Goal: Task Accomplishment & Management: Manage account settings

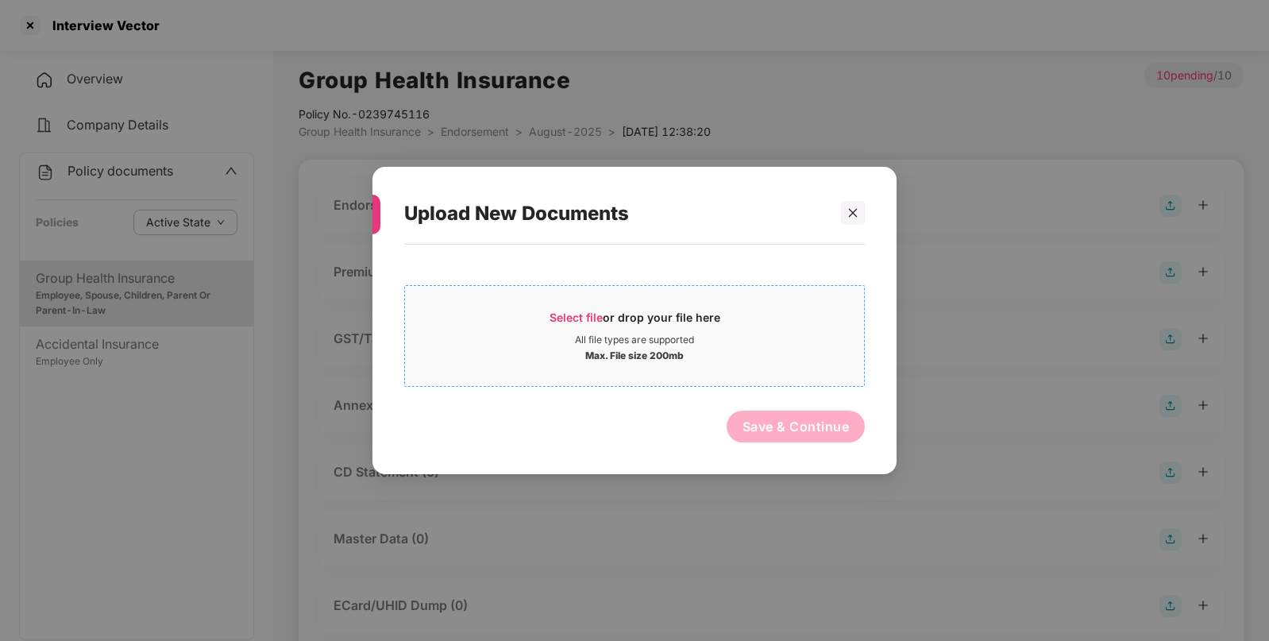
scroll to position [56, 0]
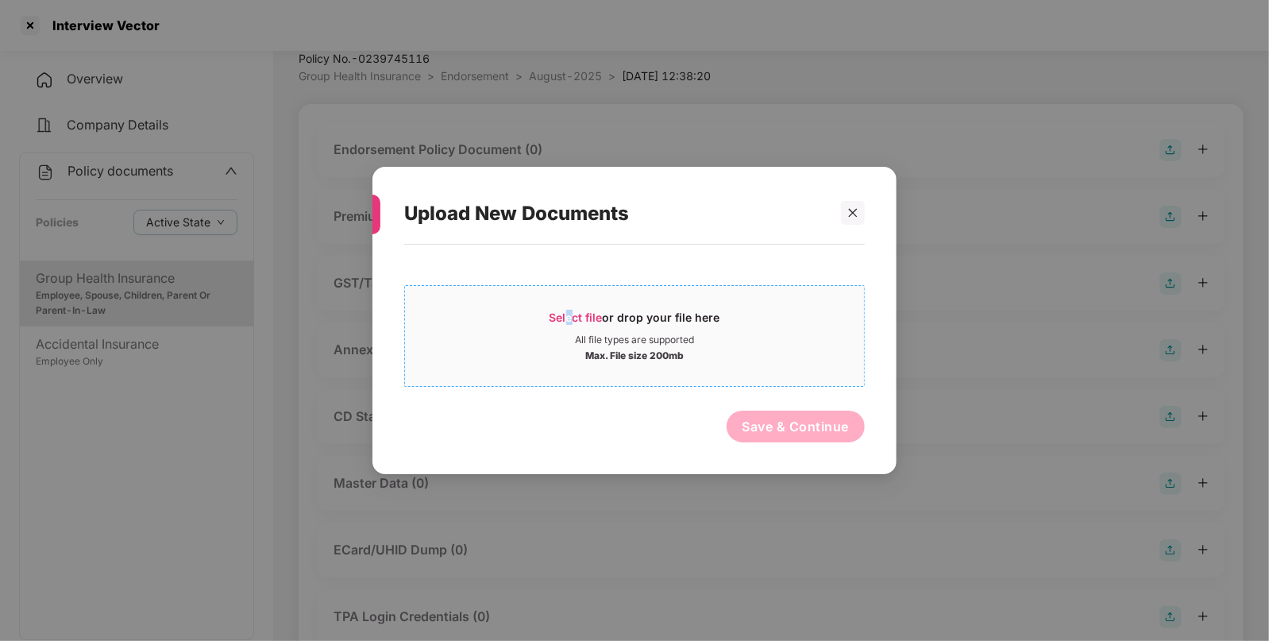
click at [568, 315] on span "Select file" at bounding box center [576, 318] width 53 height 14
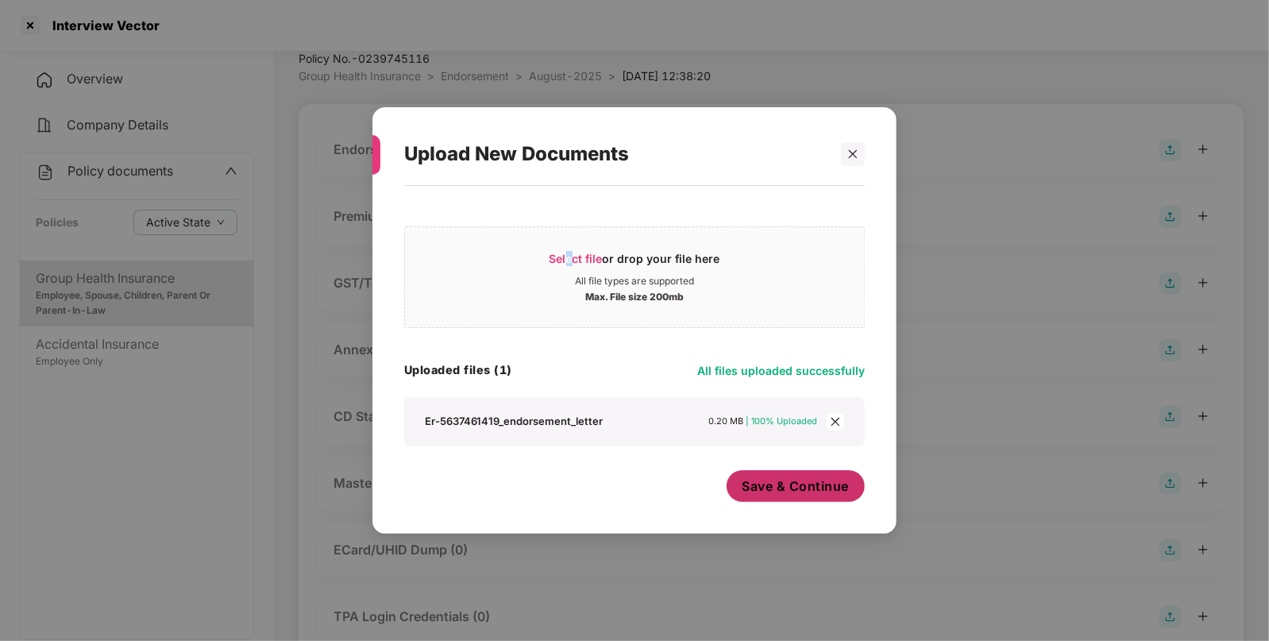
click at [767, 471] on button "Save & Continue" at bounding box center [796, 486] width 139 height 32
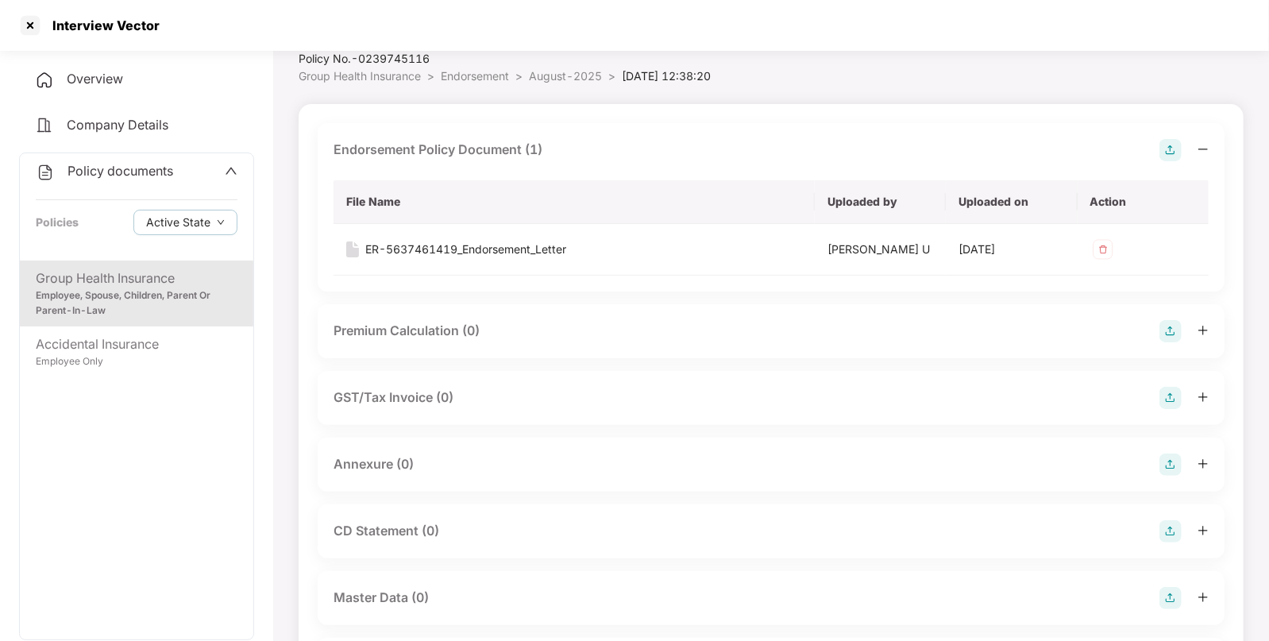
click at [1176, 459] on img at bounding box center [1171, 465] width 22 height 22
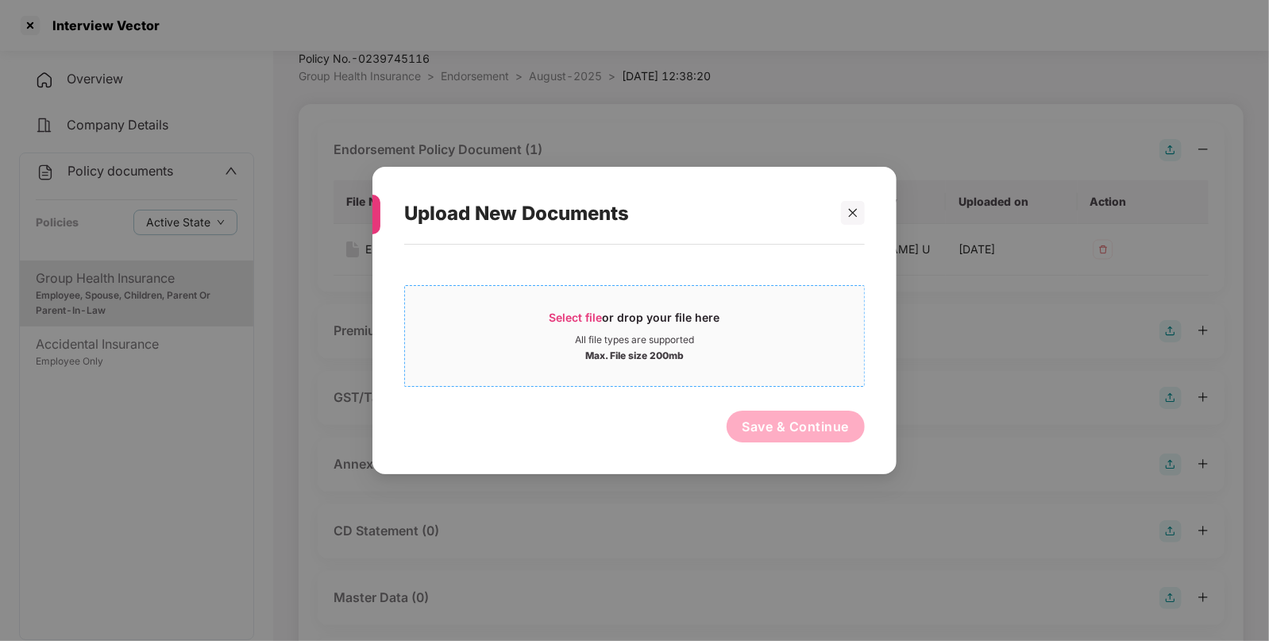
click at [568, 315] on span "Select file" at bounding box center [576, 318] width 53 height 14
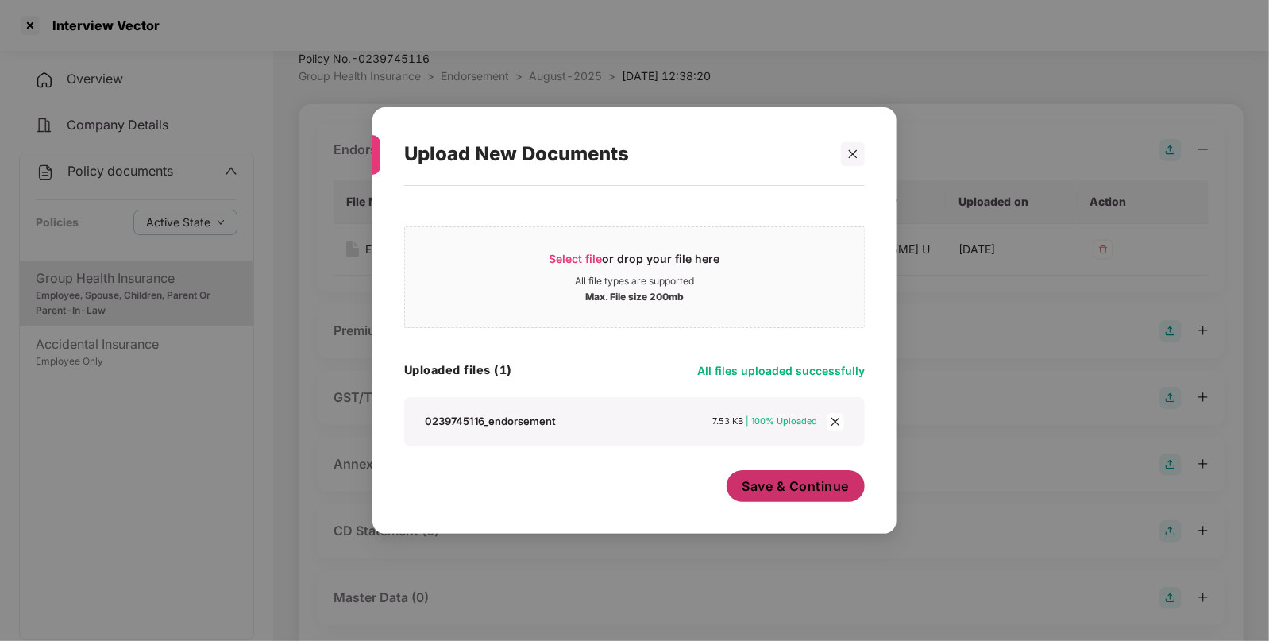
click at [790, 485] on span "Save & Continue" at bounding box center [796, 485] width 107 height 17
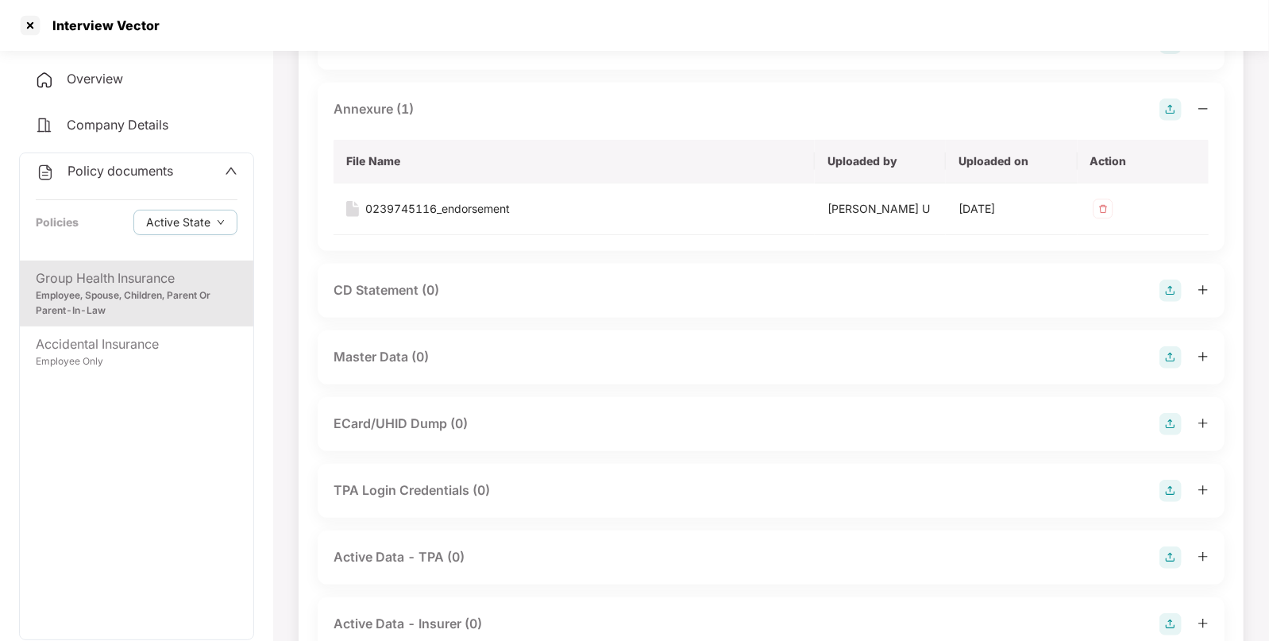
scroll to position [413, 0]
click at [1168, 346] on img at bounding box center [1171, 355] width 22 height 22
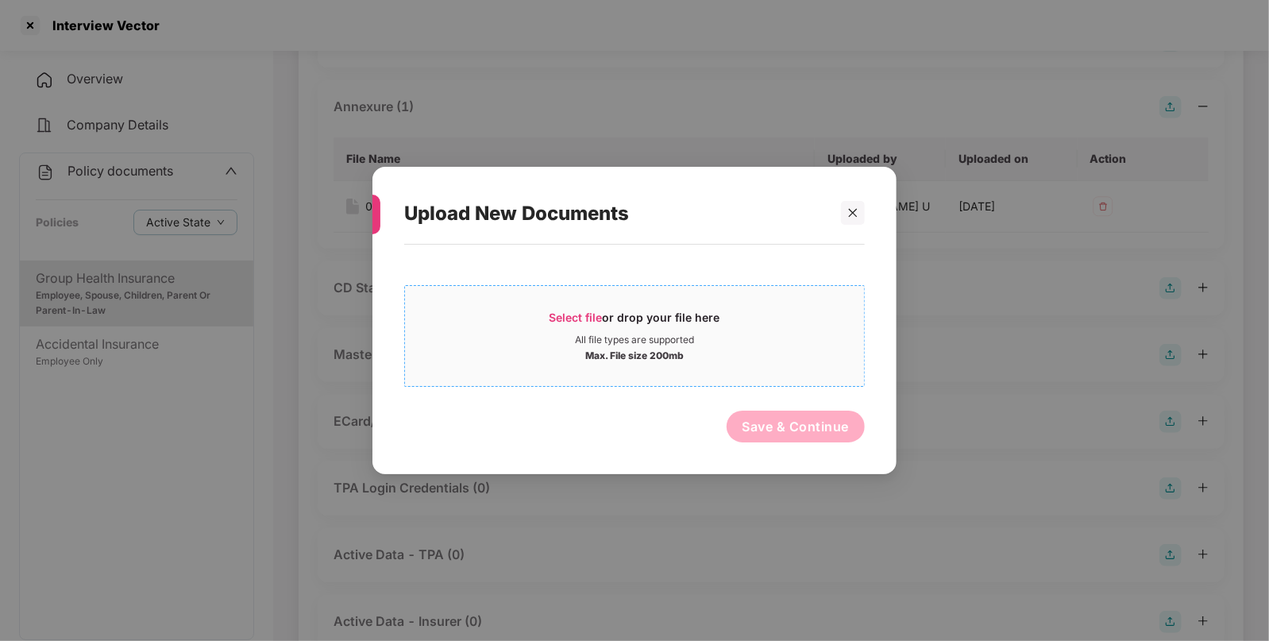
click at [555, 322] on span "Select file" at bounding box center [576, 318] width 53 height 14
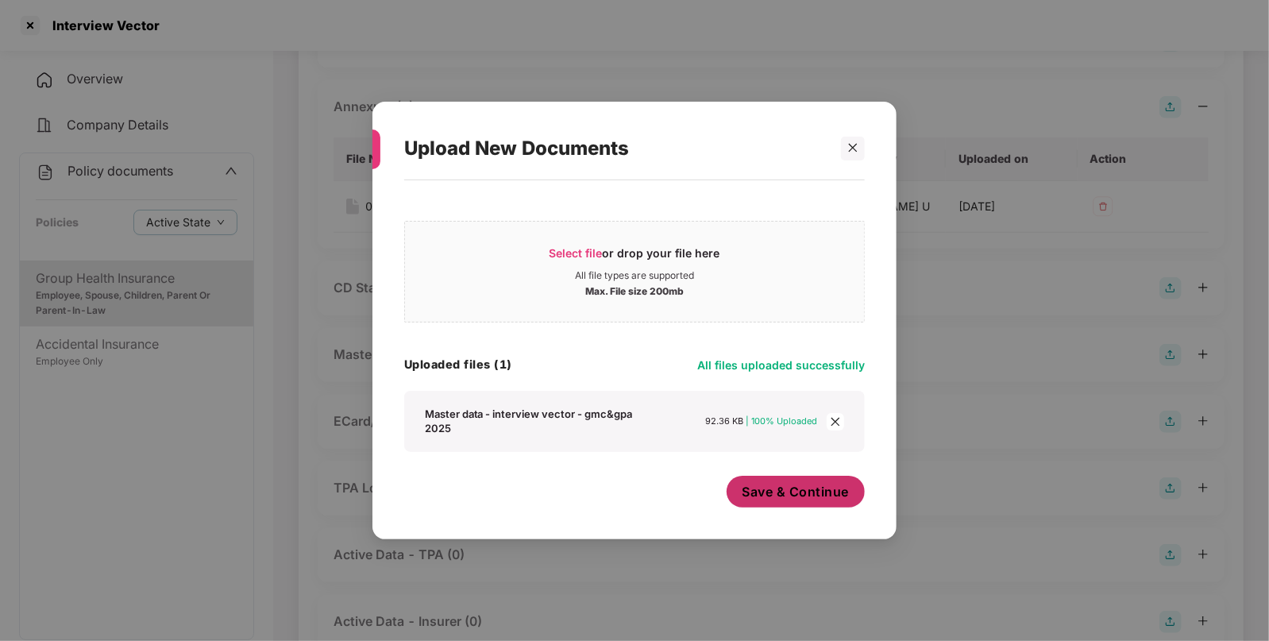
click at [772, 496] on span "Save & Continue" at bounding box center [796, 491] width 107 height 17
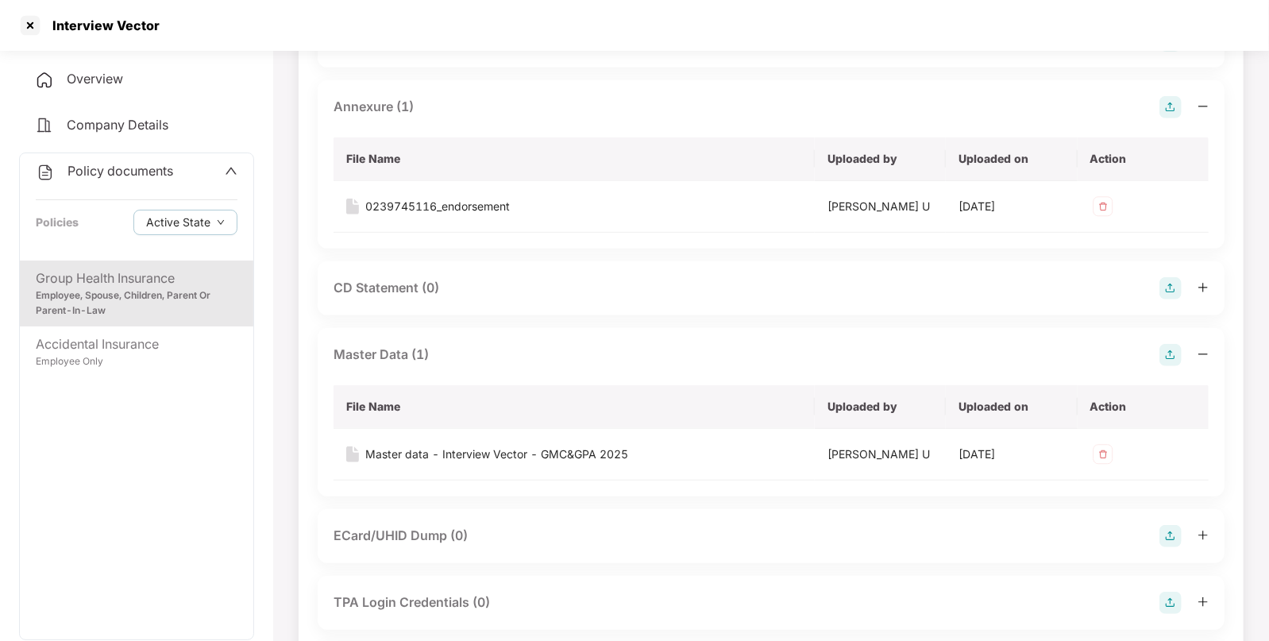
scroll to position [0, 0]
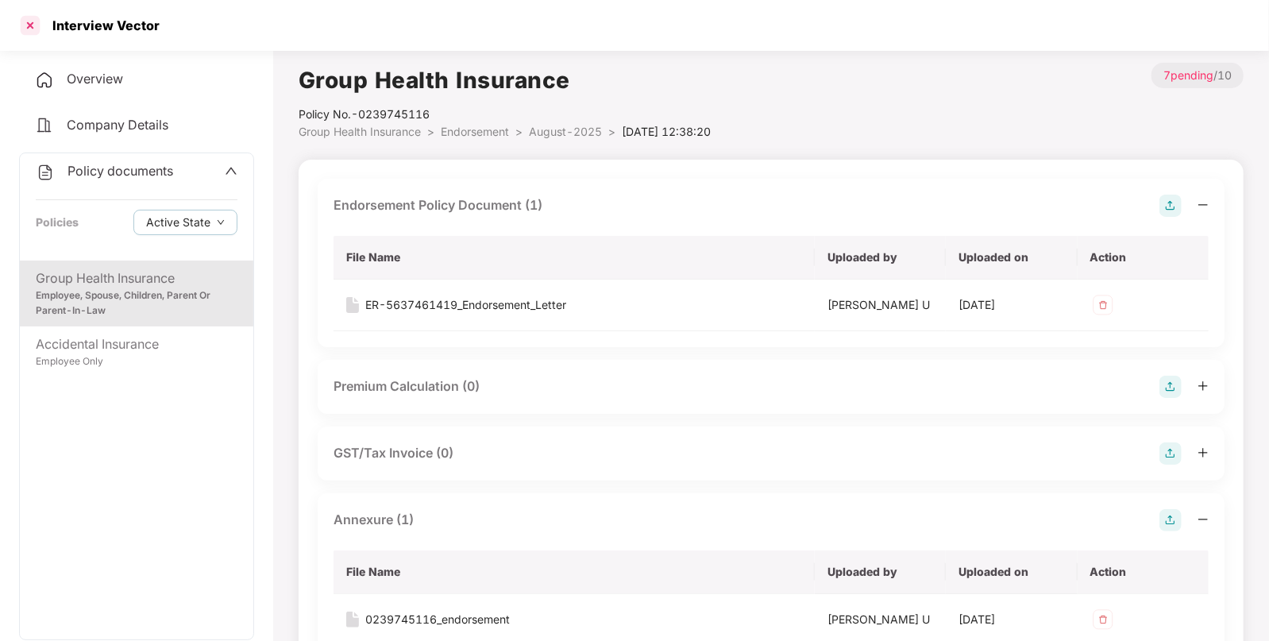
click at [29, 21] on div at bounding box center [29, 25] width 25 height 25
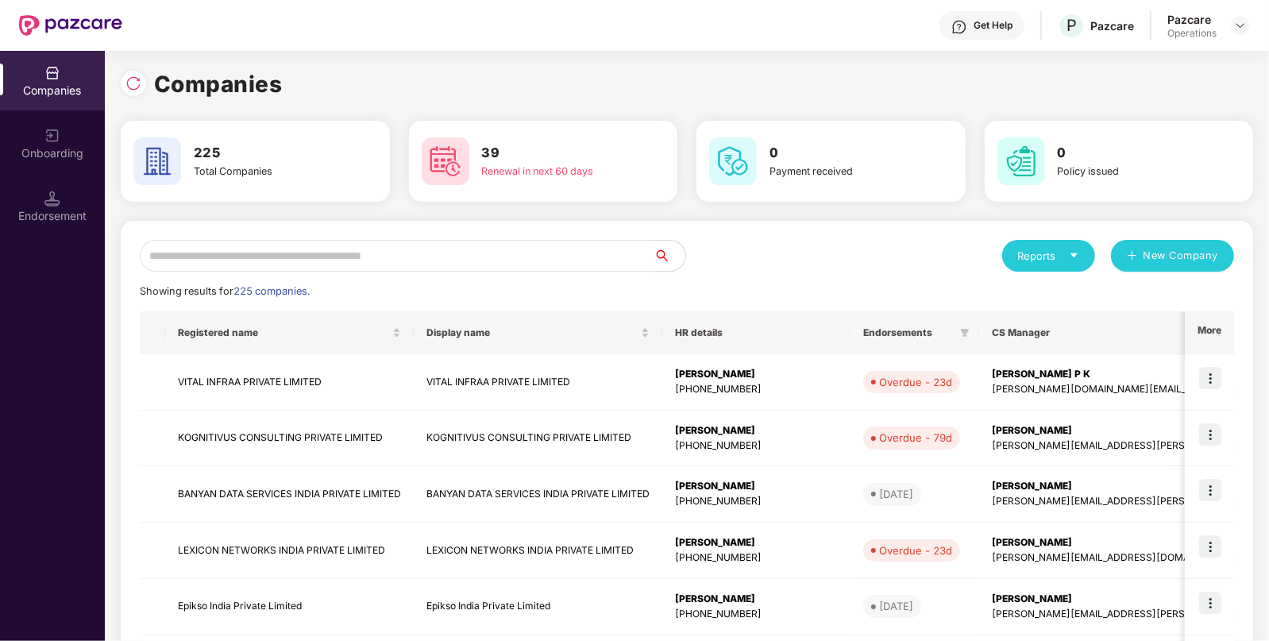
click at [389, 263] on input "text" at bounding box center [397, 256] width 514 height 32
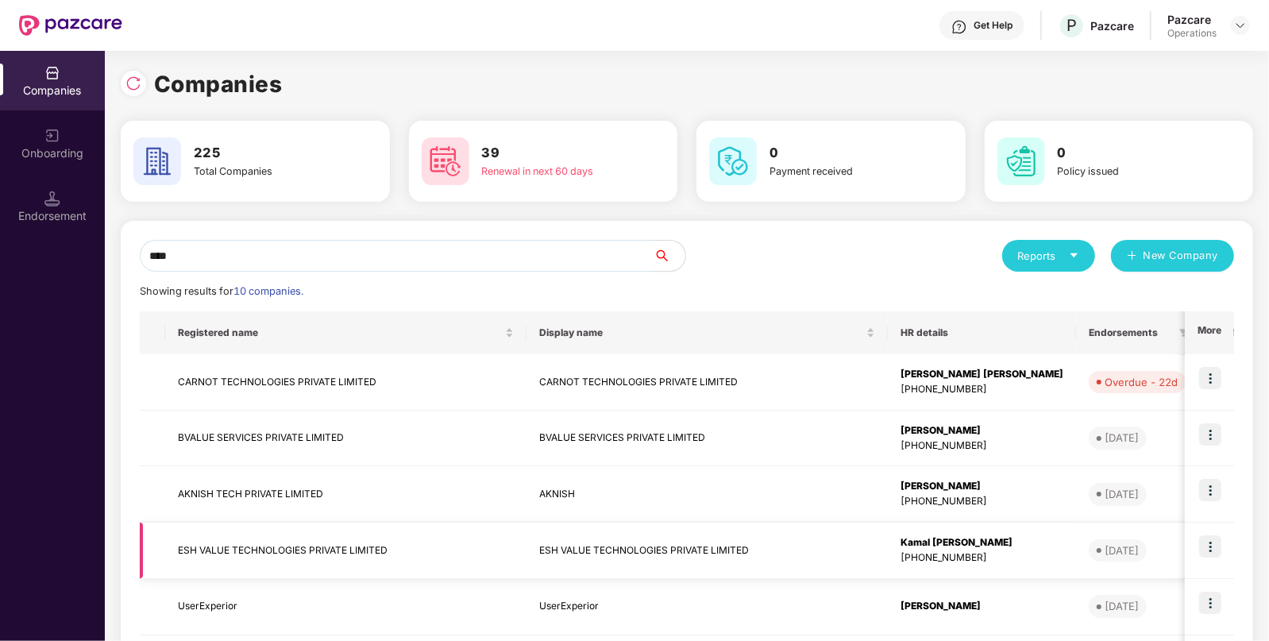
type input "***"
click at [270, 536] on td "ESH VALUE TECHNOLOGIES PRIVATE LIMITED" at bounding box center [345, 551] width 361 height 56
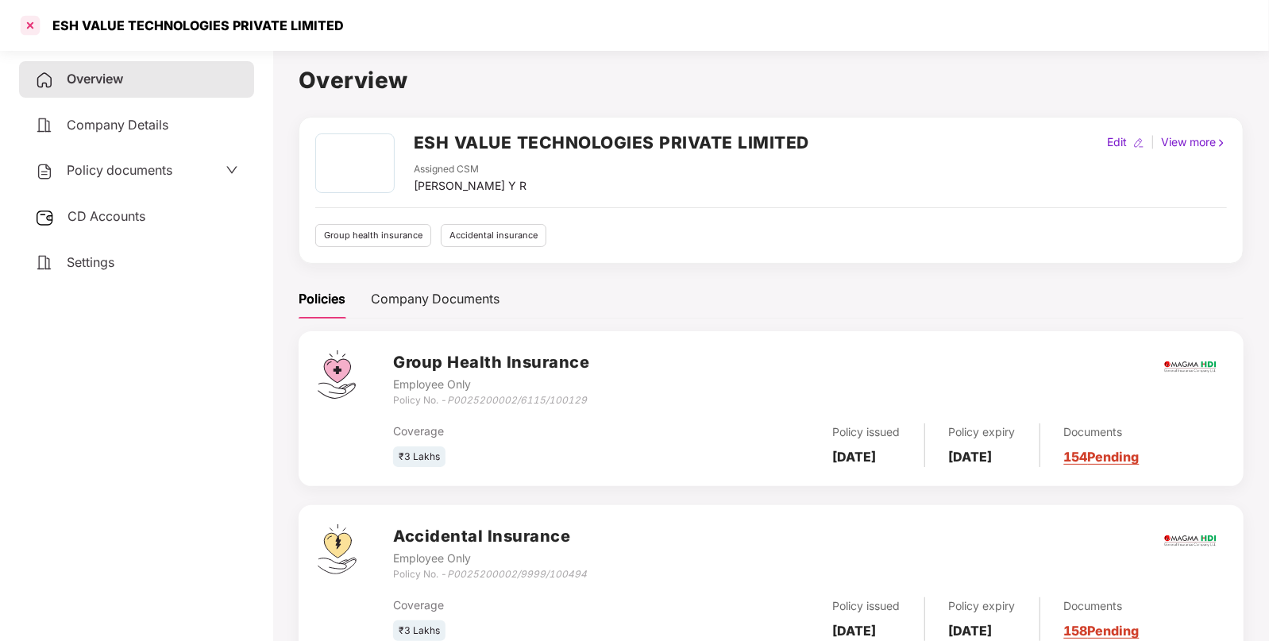
click at [31, 21] on div at bounding box center [29, 25] width 25 height 25
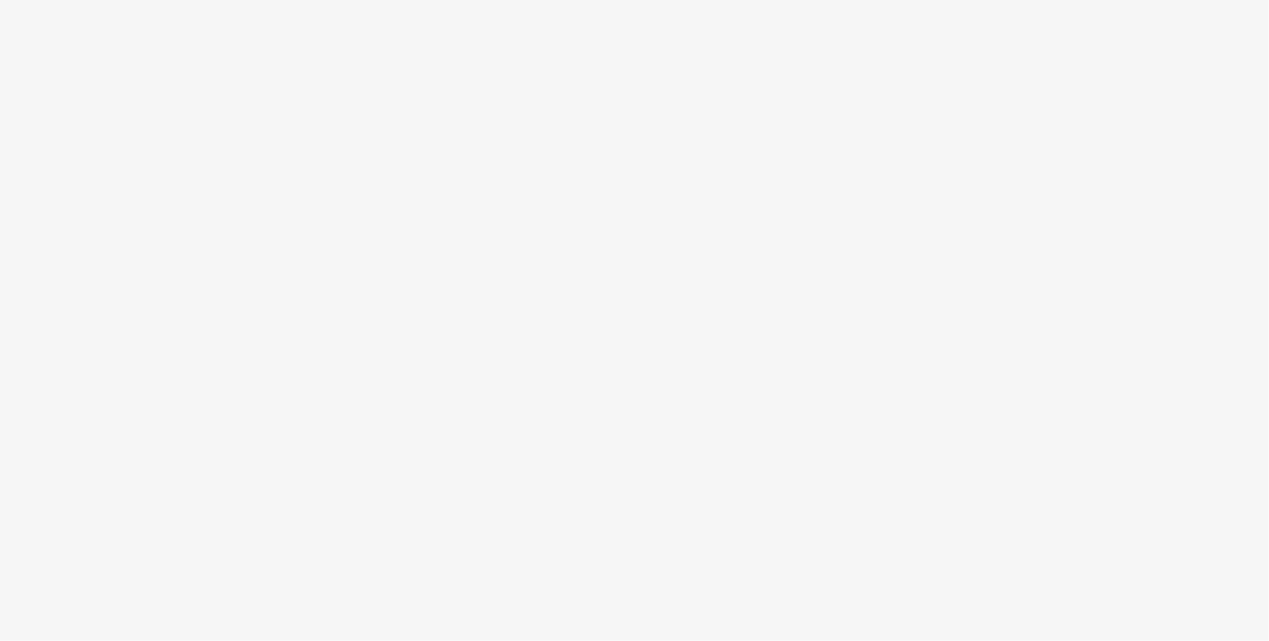
click at [353, 260] on body at bounding box center [634, 320] width 1269 height 641
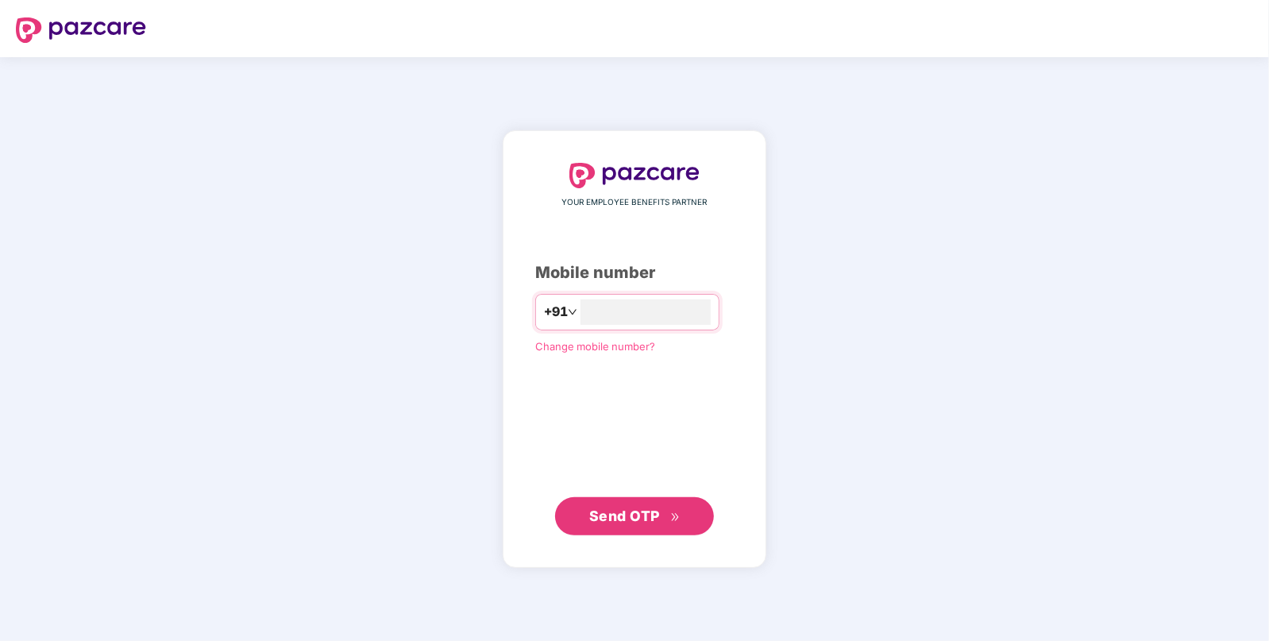
type input "**********"
click at [625, 528] on button "Send OTP" at bounding box center [634, 515] width 159 height 38
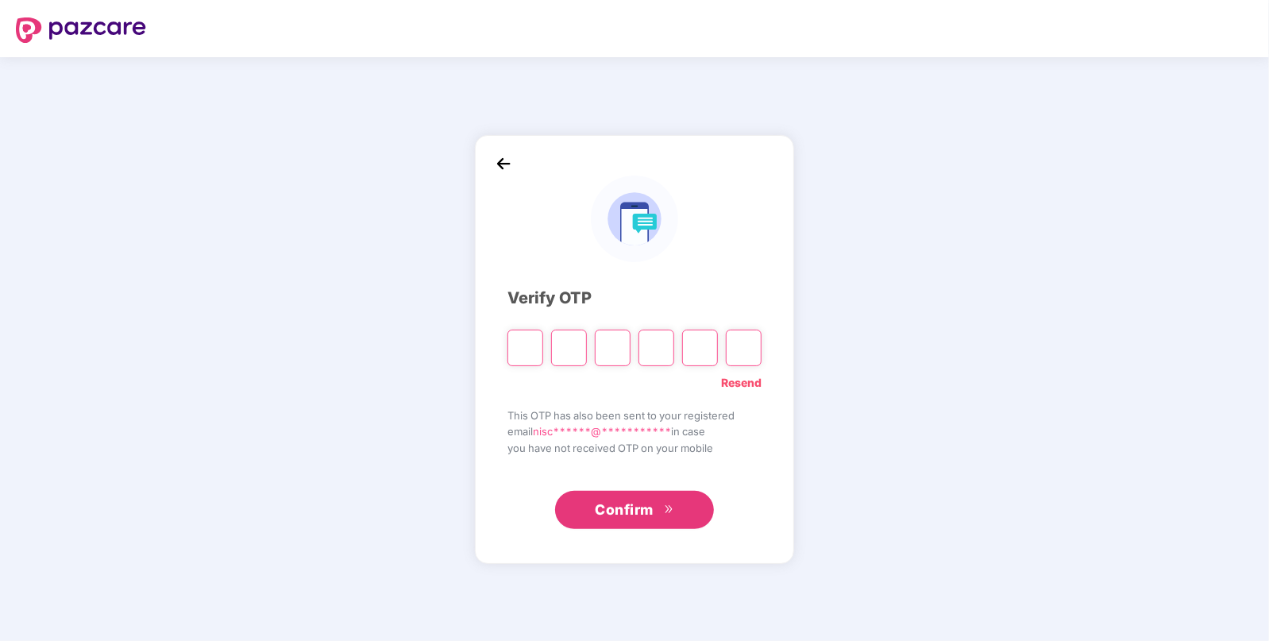
type input "*"
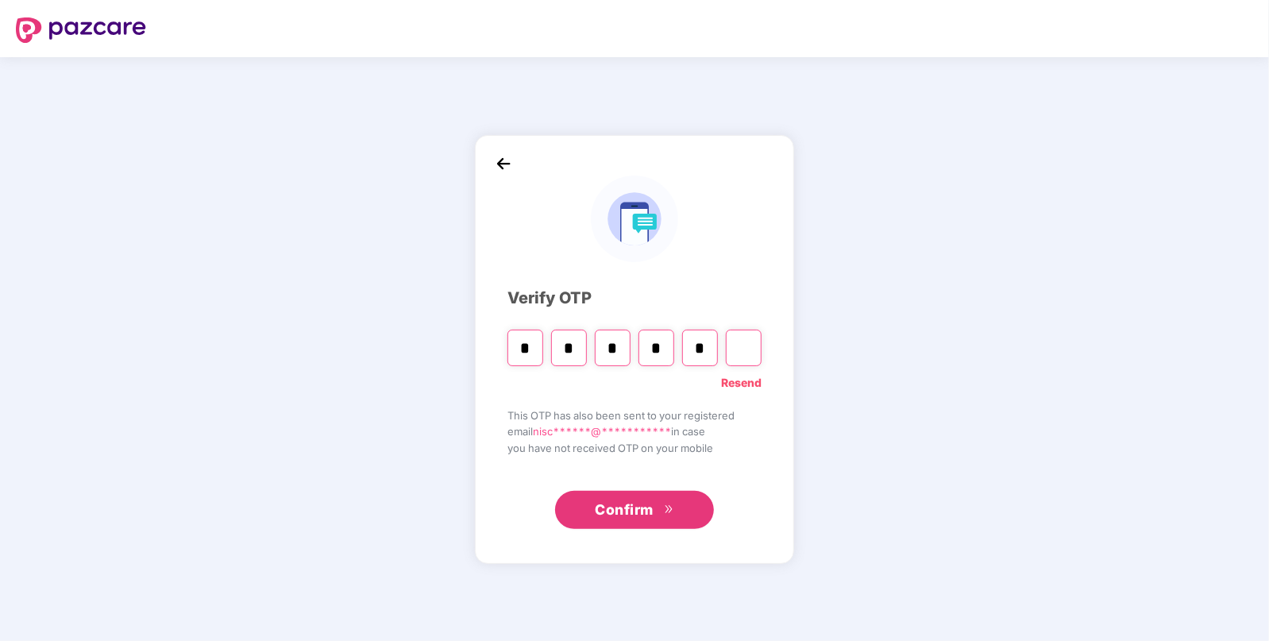
type input "*"
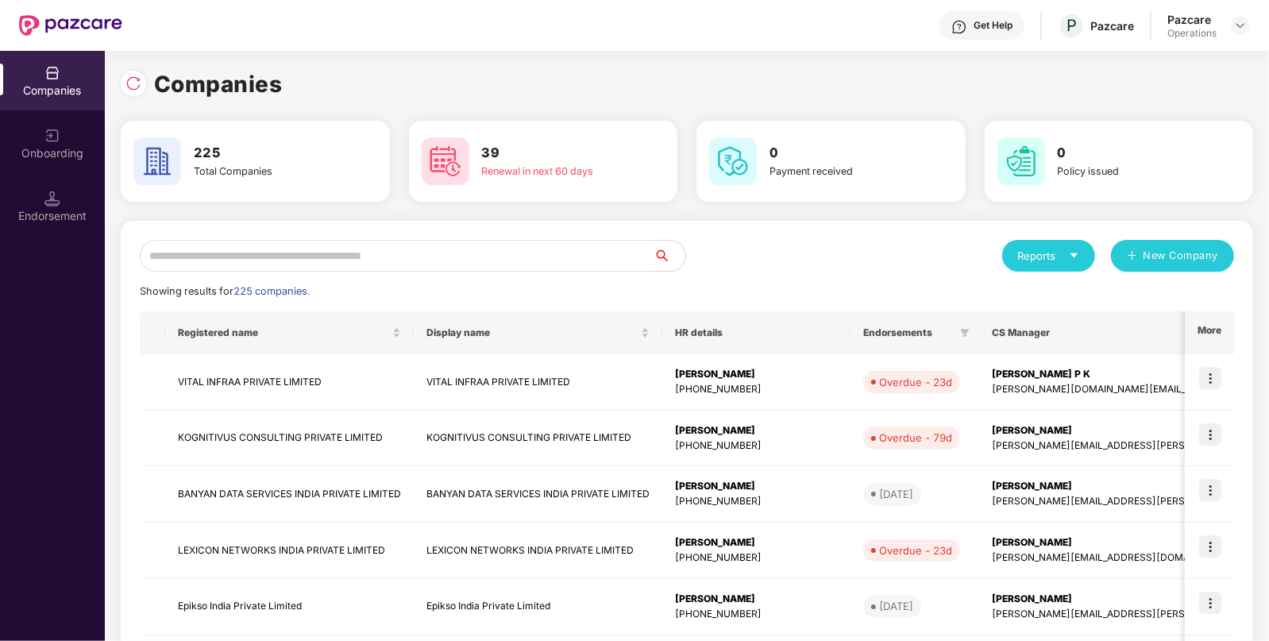
click at [392, 250] on input "text" at bounding box center [397, 256] width 514 height 32
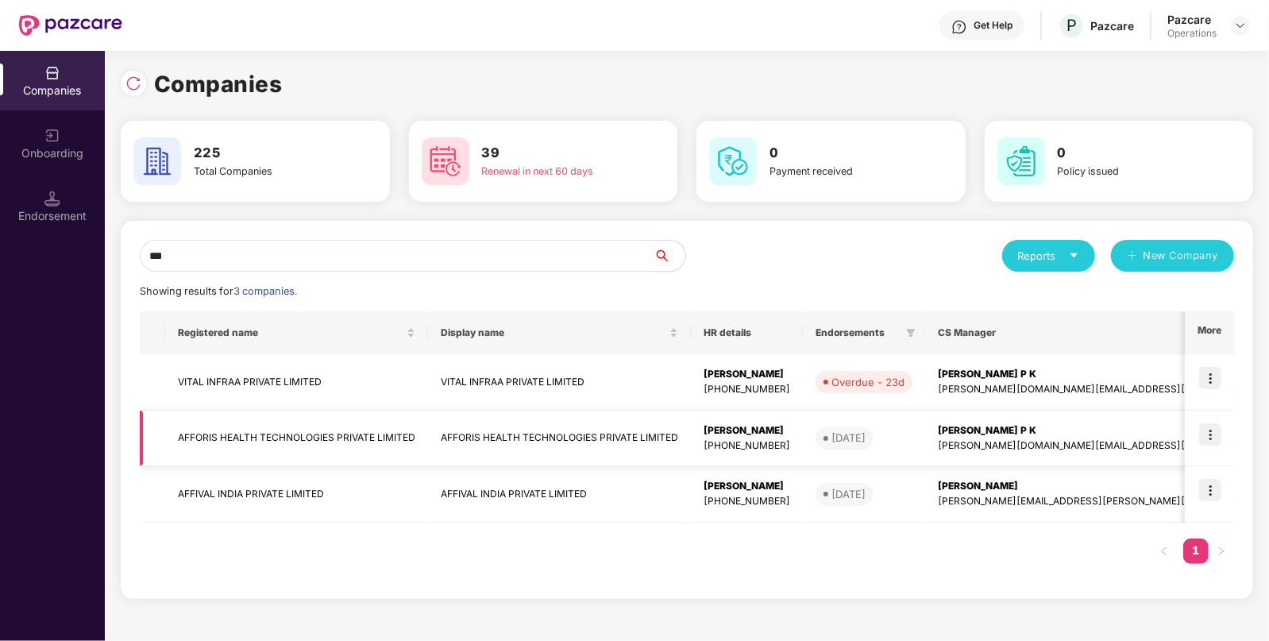
type input "***"
click at [1215, 431] on img at bounding box center [1210, 434] width 22 height 22
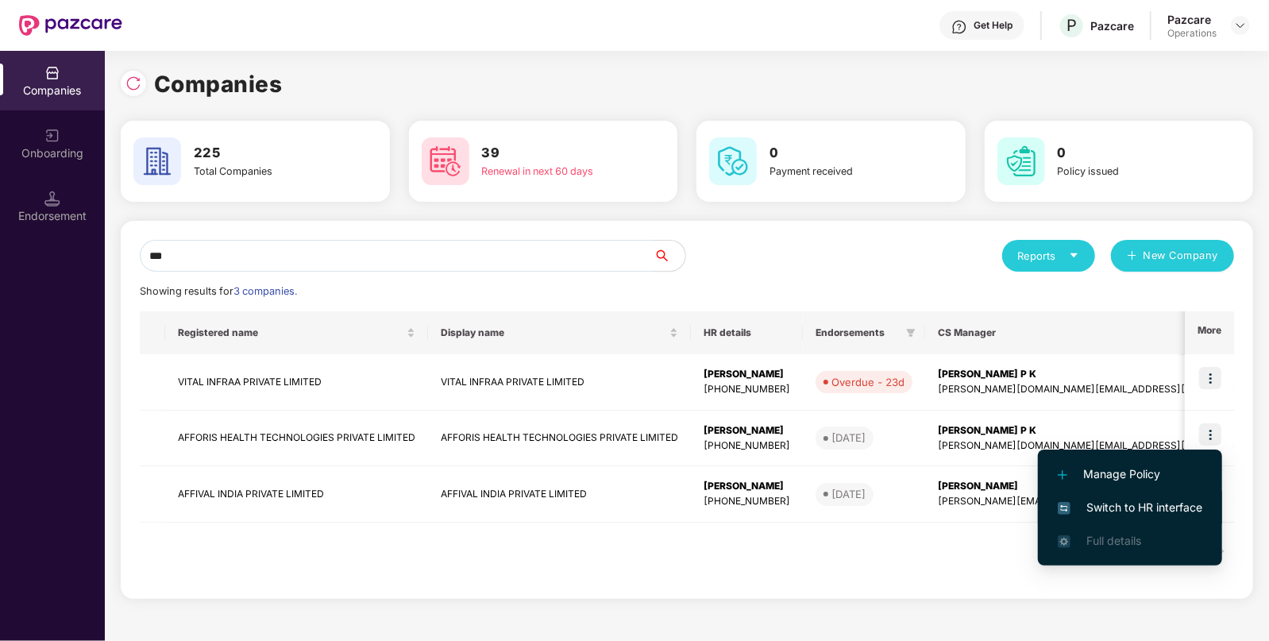
click at [1108, 504] on span "Switch to HR interface" at bounding box center [1130, 507] width 145 height 17
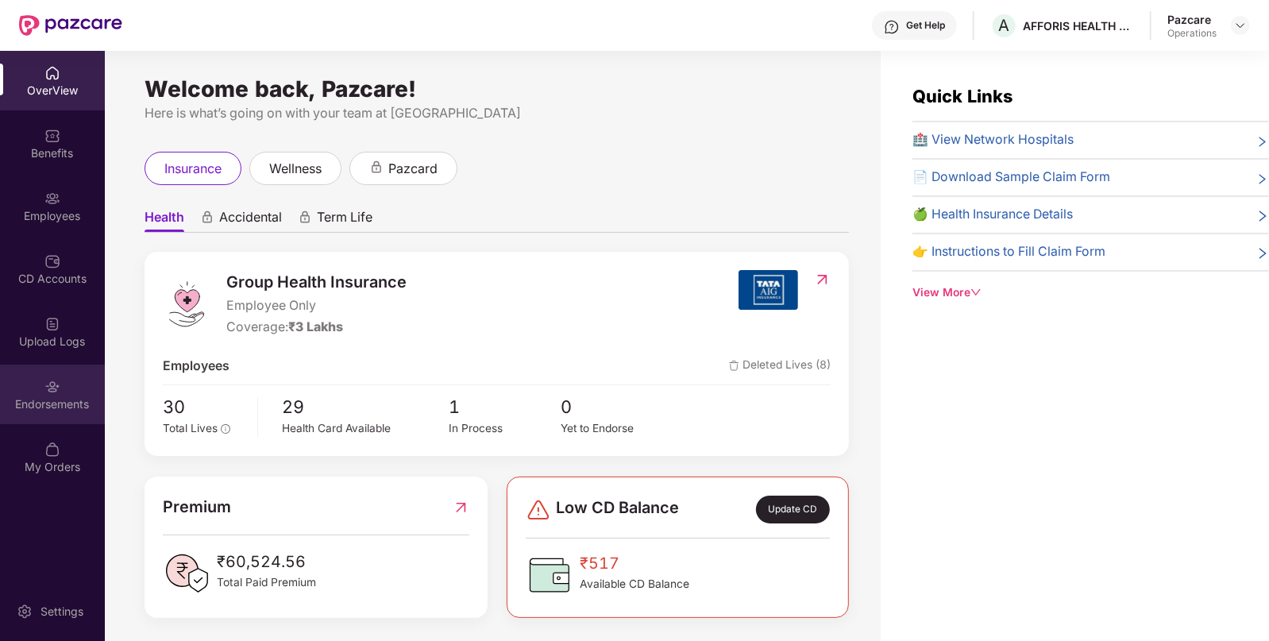
click at [40, 402] on div "Endorsements" at bounding box center [52, 404] width 105 height 16
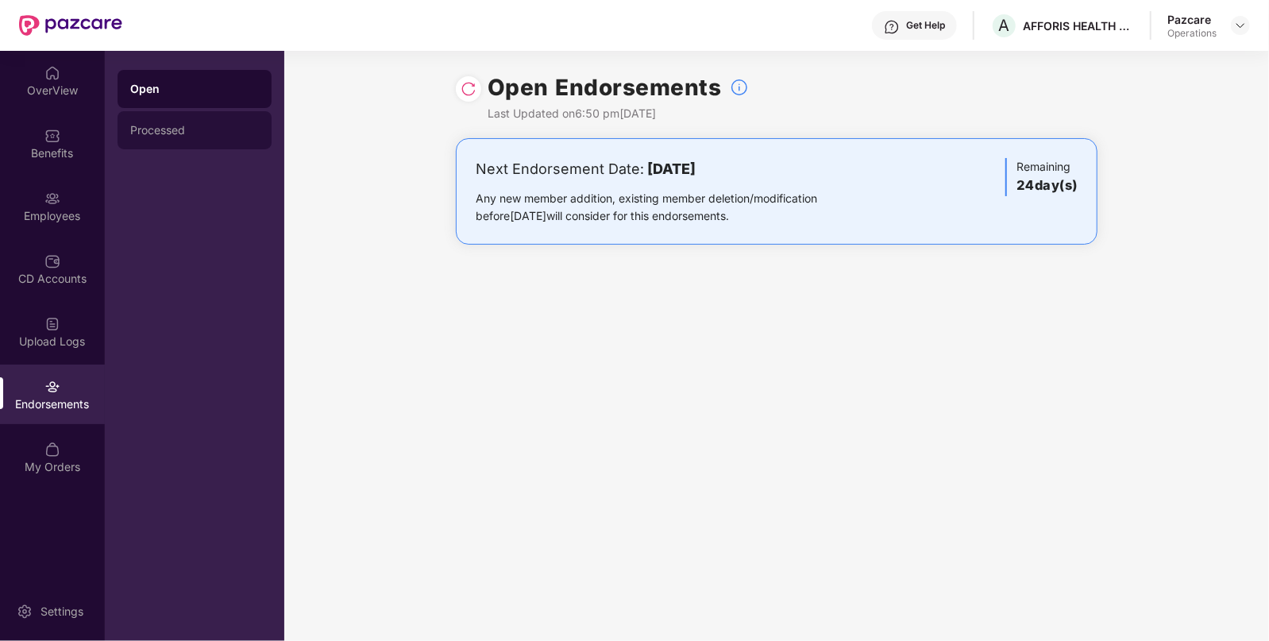
click at [176, 133] on div "Processed" at bounding box center [194, 130] width 129 height 13
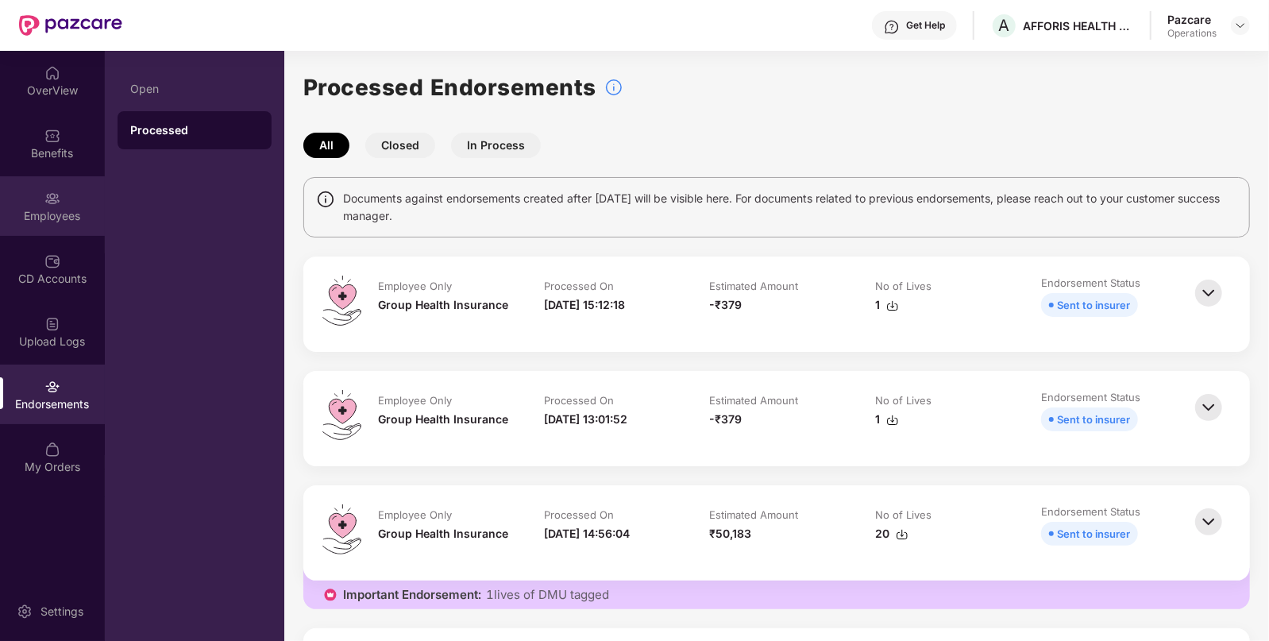
click at [87, 213] on div "Employees" at bounding box center [52, 216] width 105 height 16
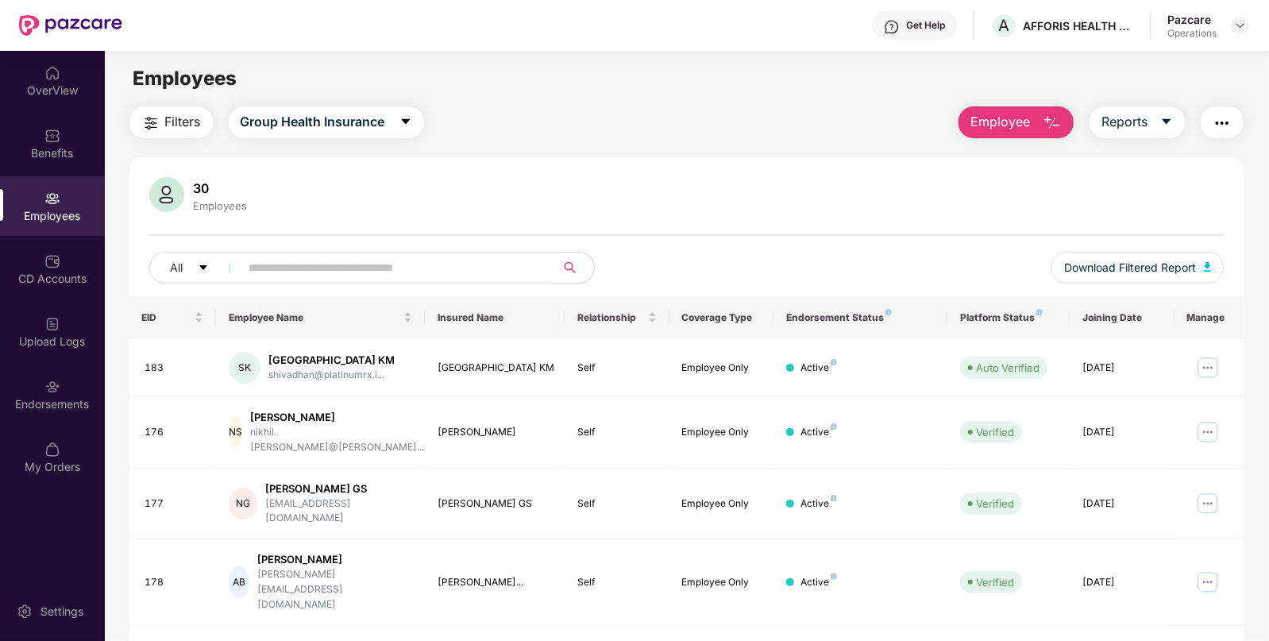
click at [185, 126] on span "Filters" at bounding box center [183, 122] width 36 height 20
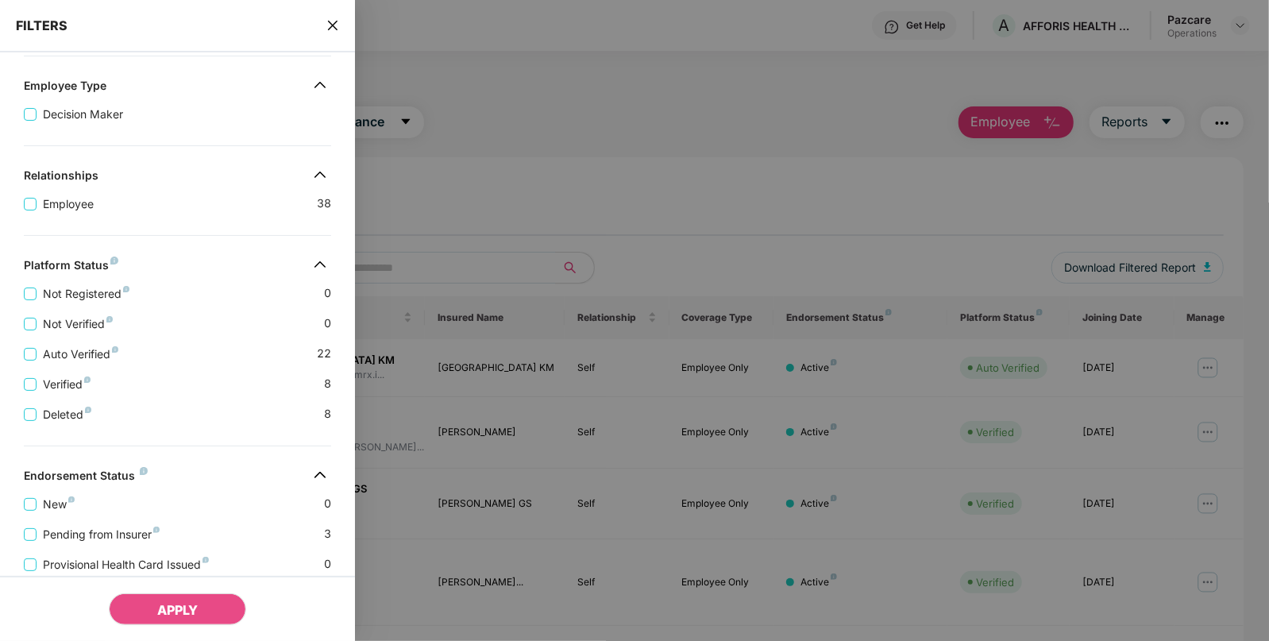
scroll to position [304, 0]
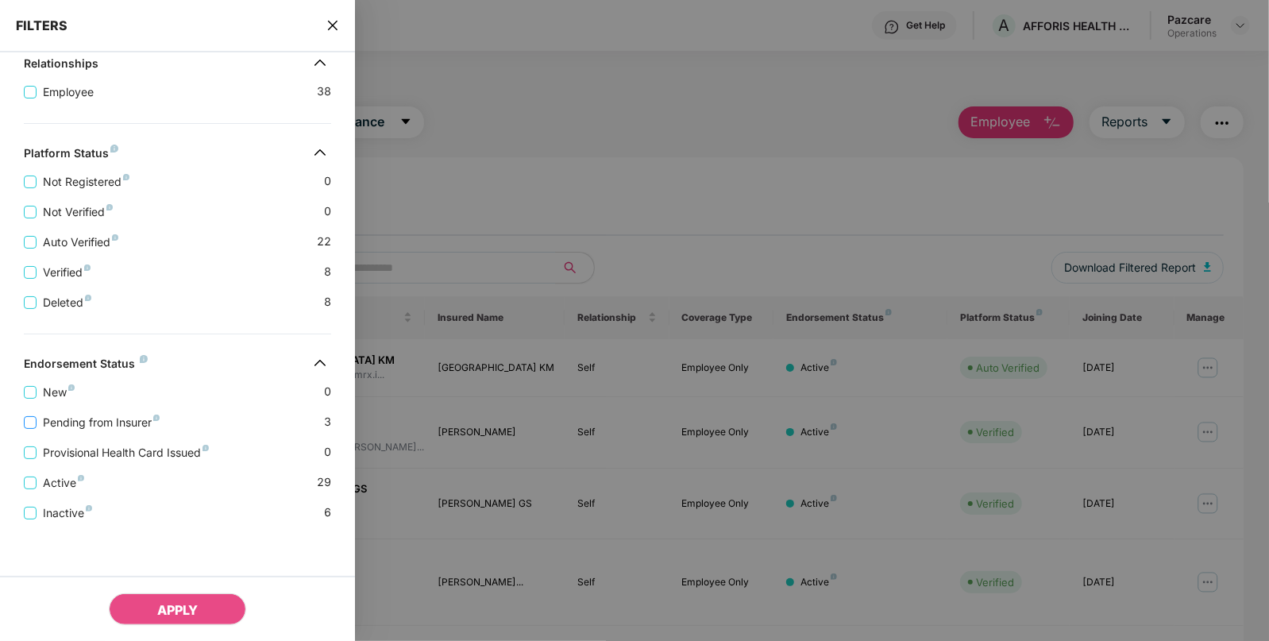
click at [79, 419] on span "Pending from Insurer" at bounding box center [101, 422] width 129 height 17
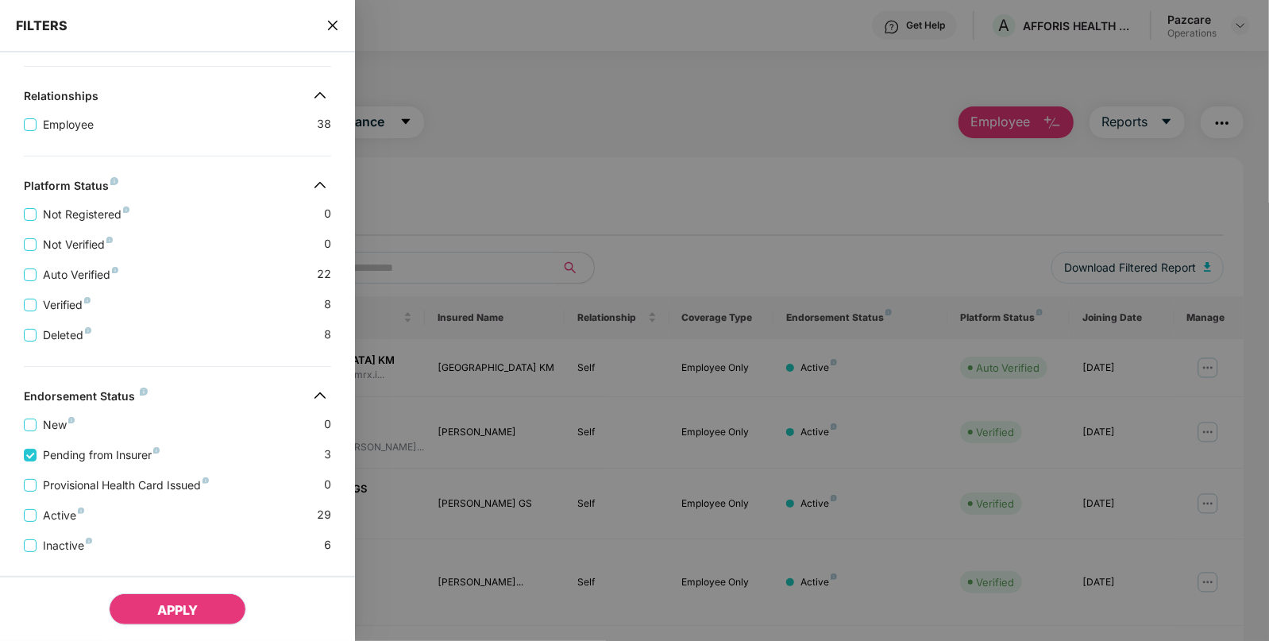
click at [162, 612] on span "APPLY" at bounding box center [177, 610] width 41 height 16
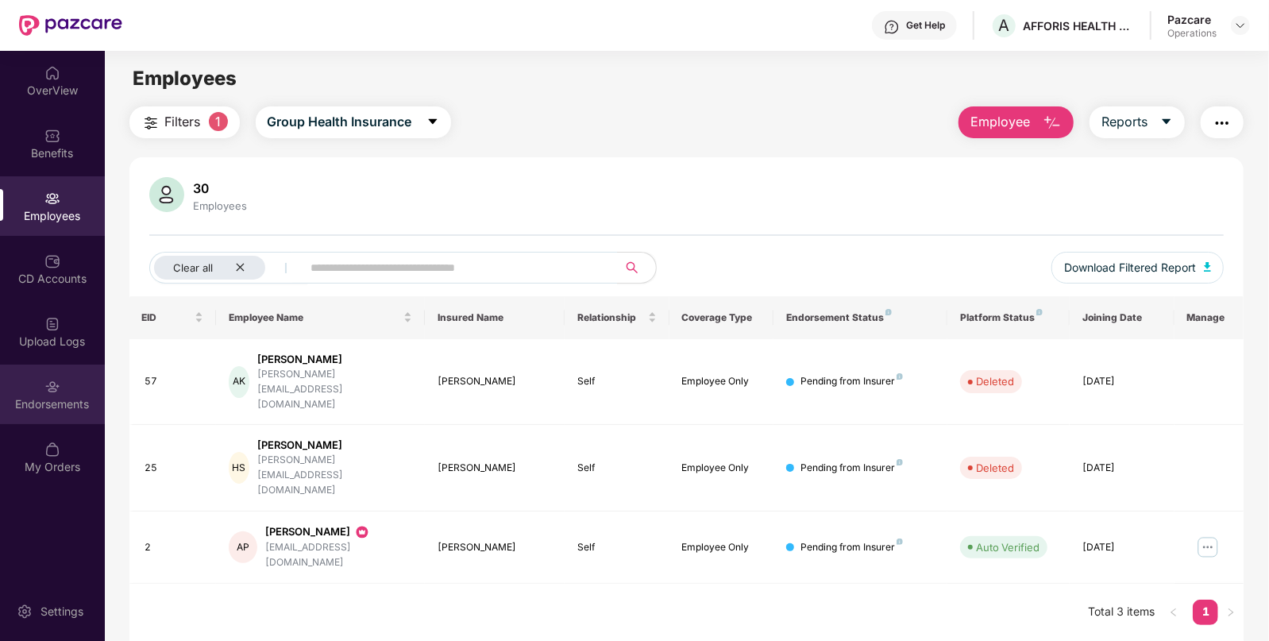
click at [40, 385] on div "Endorsements" at bounding box center [52, 395] width 105 height 60
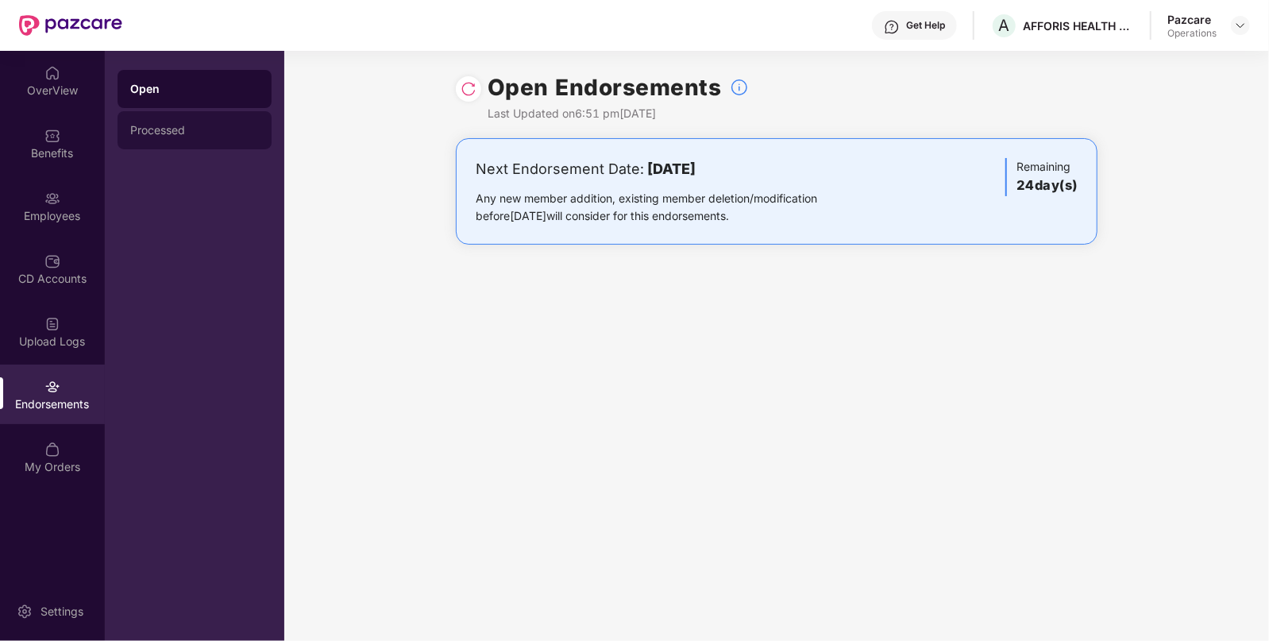
click at [201, 132] on div "Processed" at bounding box center [194, 130] width 129 height 13
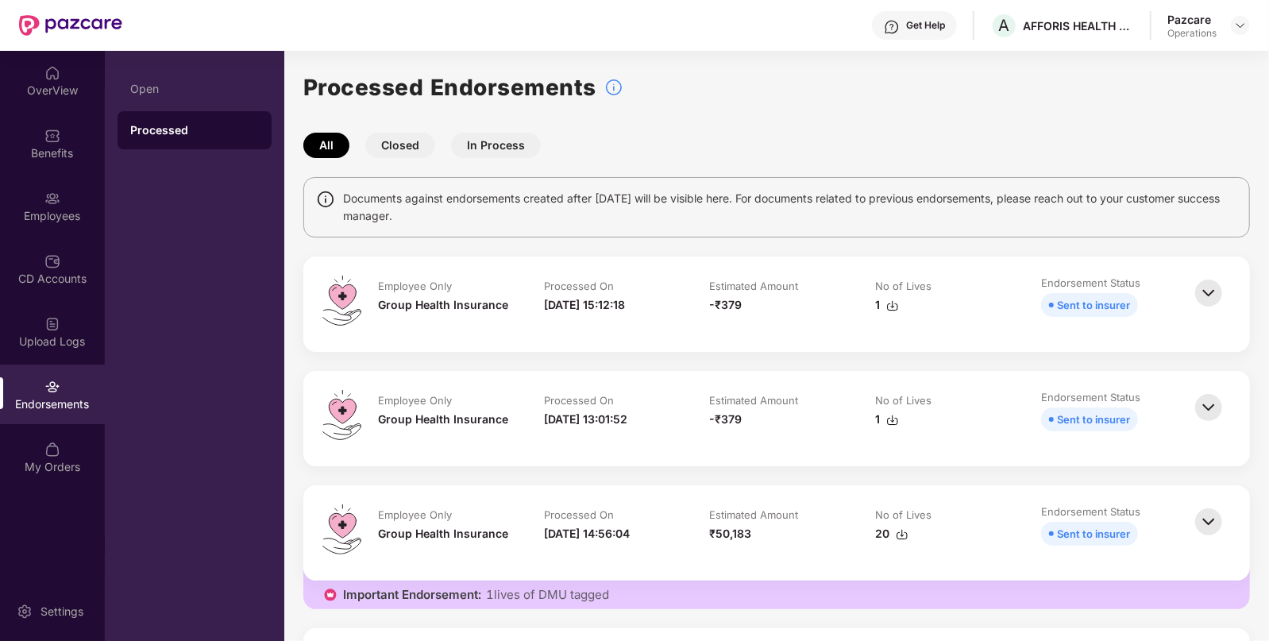
click at [1215, 401] on img at bounding box center [1209, 407] width 35 height 35
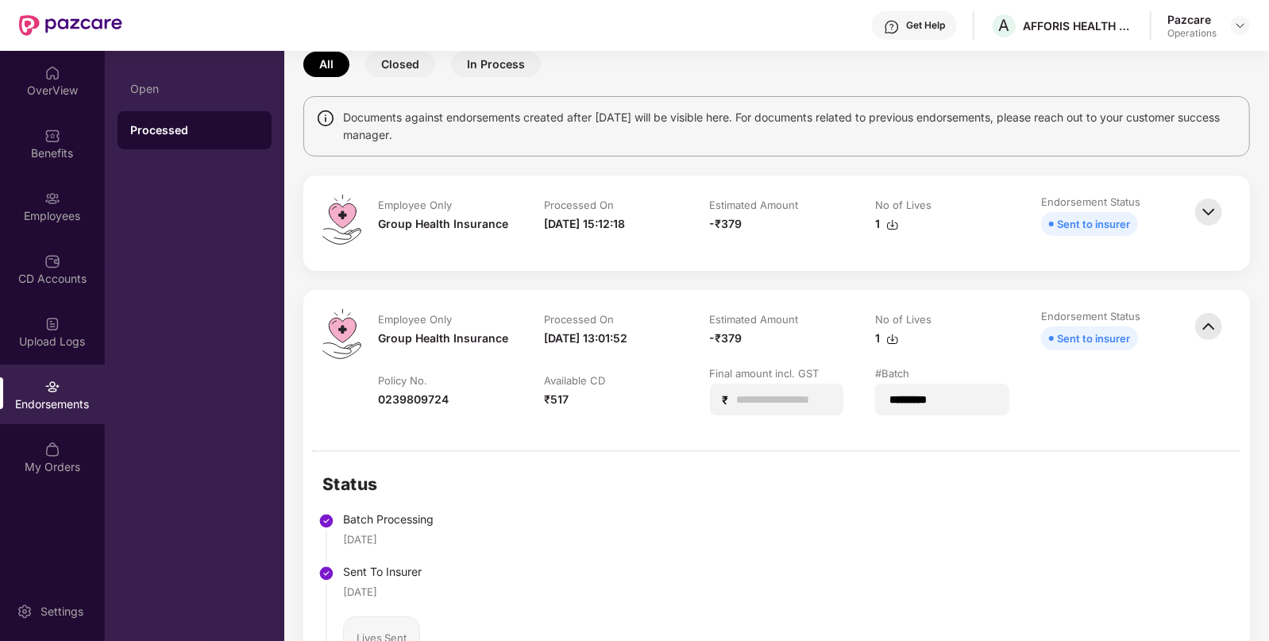
scroll to position [0, 0]
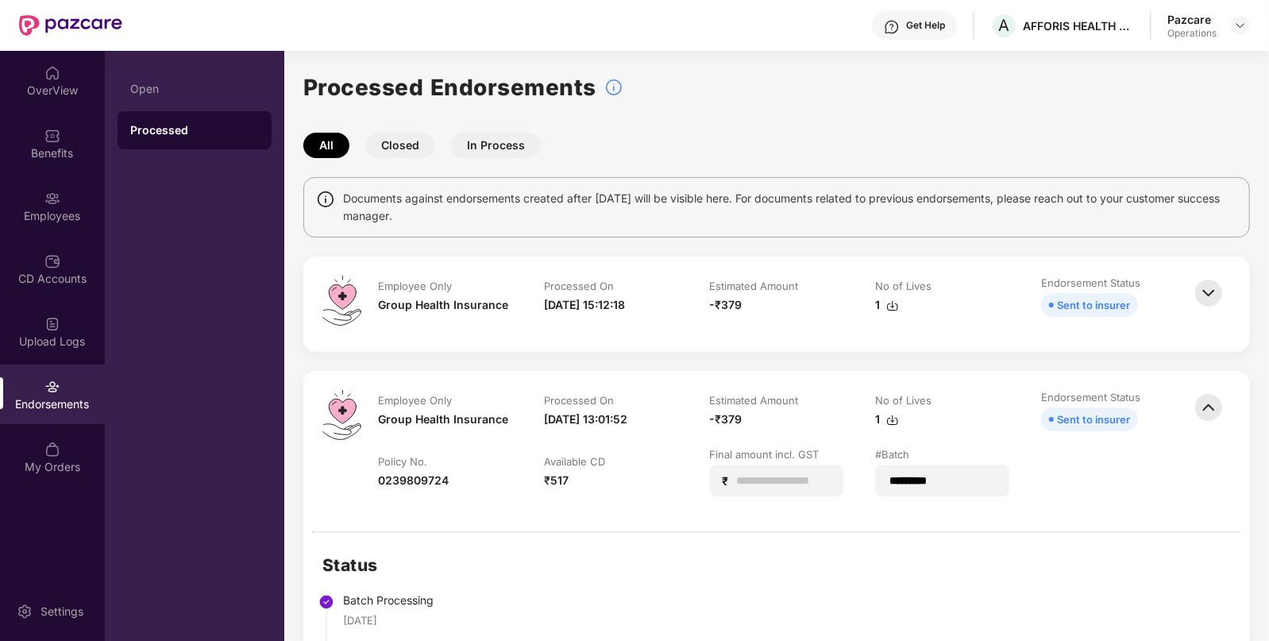
click at [1207, 404] on img at bounding box center [1209, 407] width 35 height 35
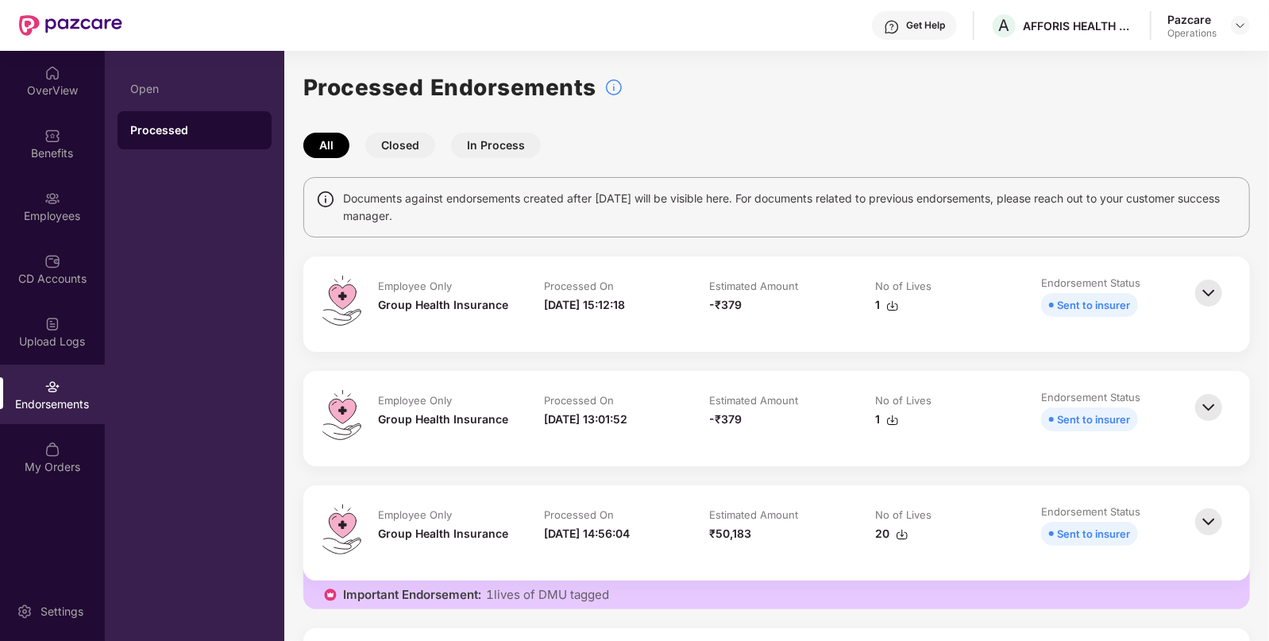
click at [1206, 290] on img at bounding box center [1209, 293] width 35 height 35
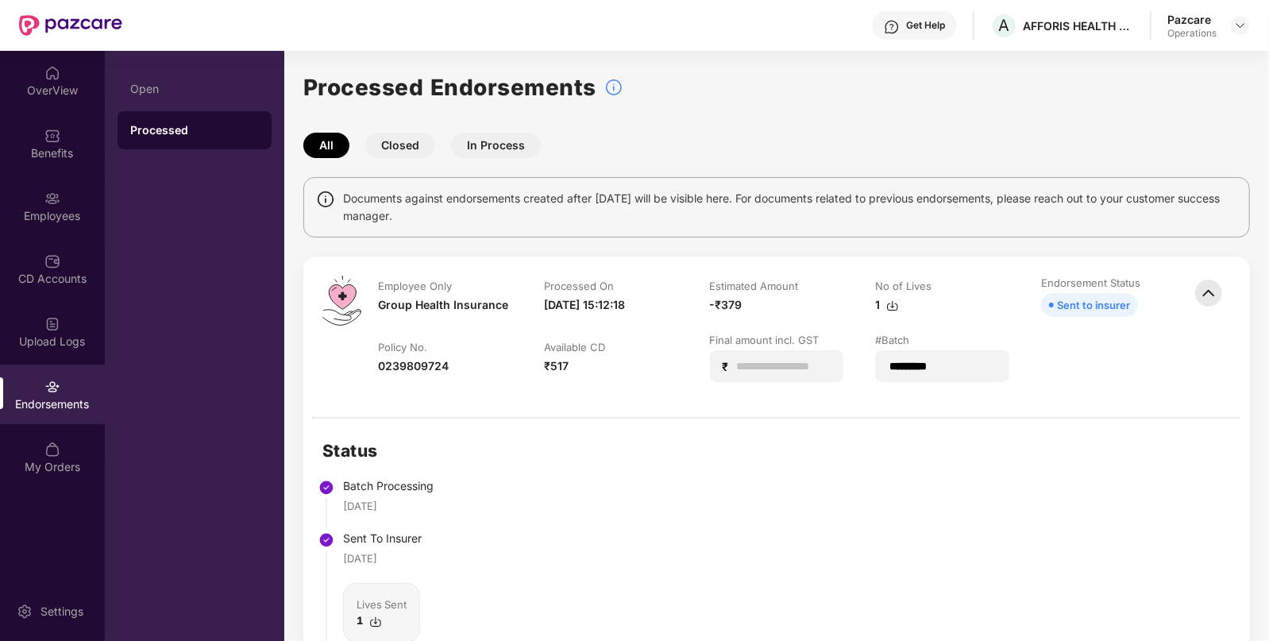
click at [1211, 294] on img at bounding box center [1209, 293] width 35 height 35
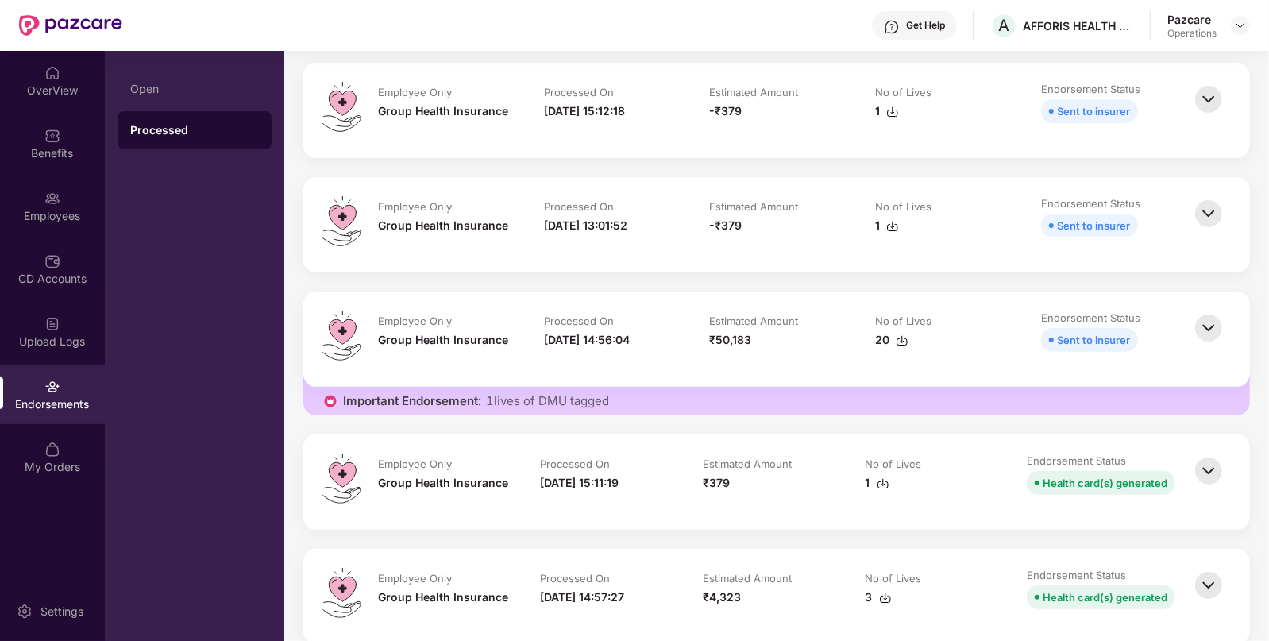
scroll to position [196, 0]
click at [1215, 463] on img at bounding box center [1209, 468] width 35 height 35
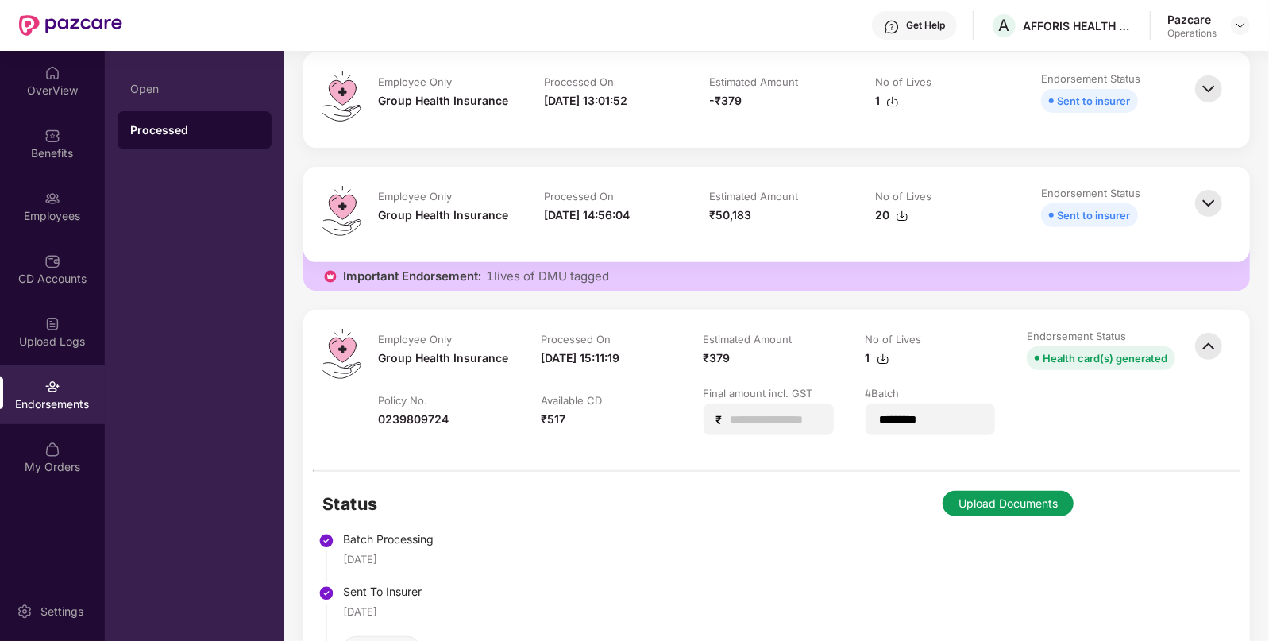
scroll to position [295, 0]
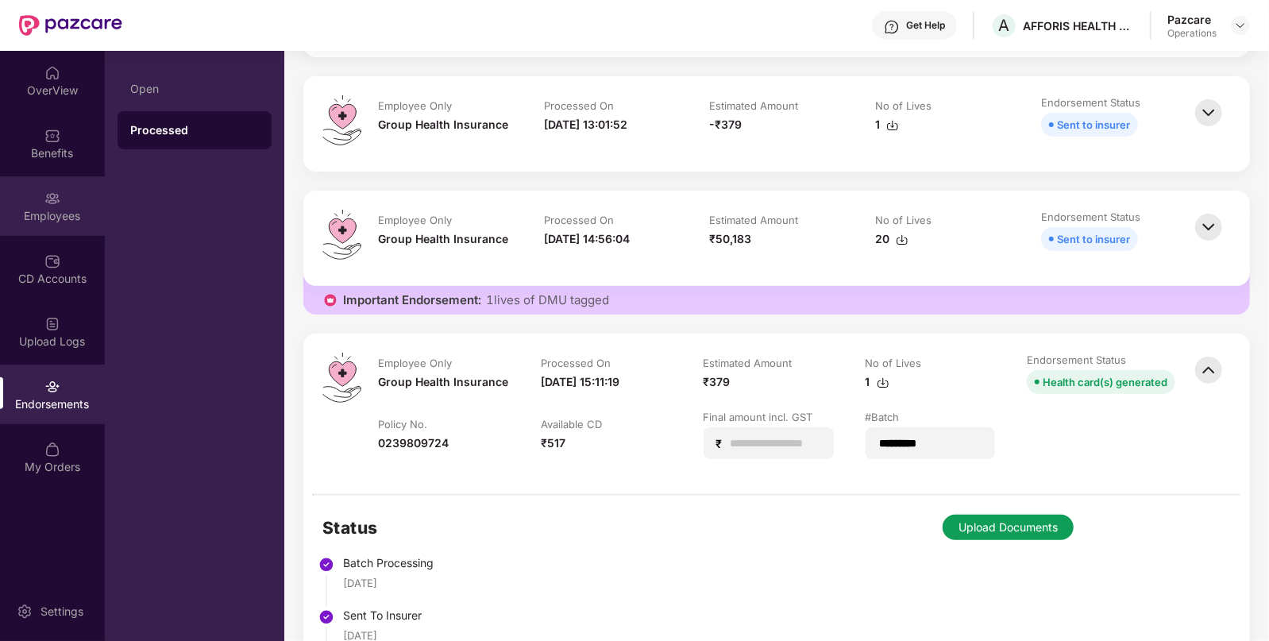
click at [44, 207] on div "Employees" at bounding box center [52, 206] width 105 height 60
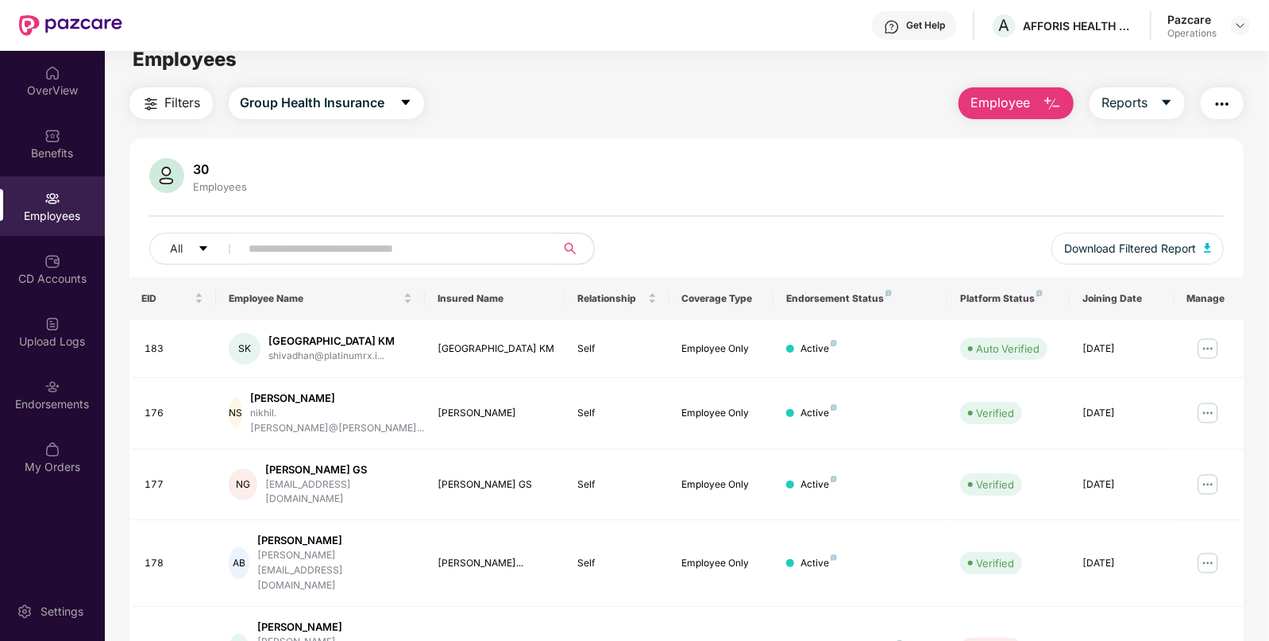
scroll to position [21, 0]
